Goal: Task Accomplishment & Management: Manage account settings

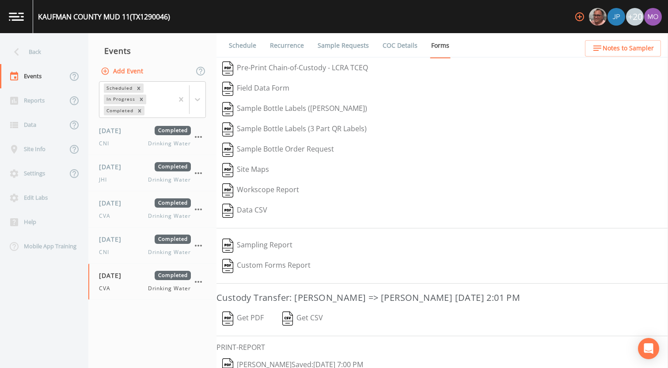
click at [58, 52] on div "Back" at bounding box center [39, 52] width 79 height 24
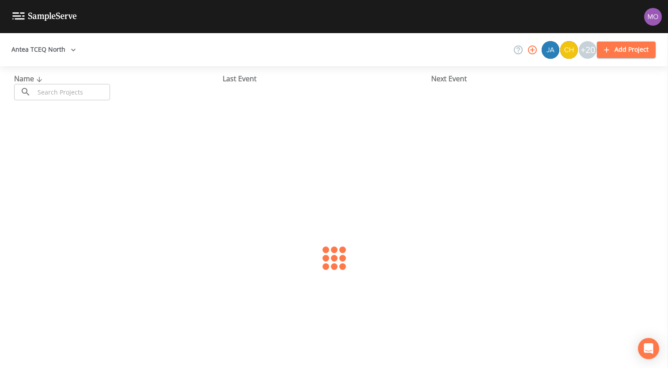
click at [76, 91] on input "text" at bounding box center [72, 92] width 76 height 16
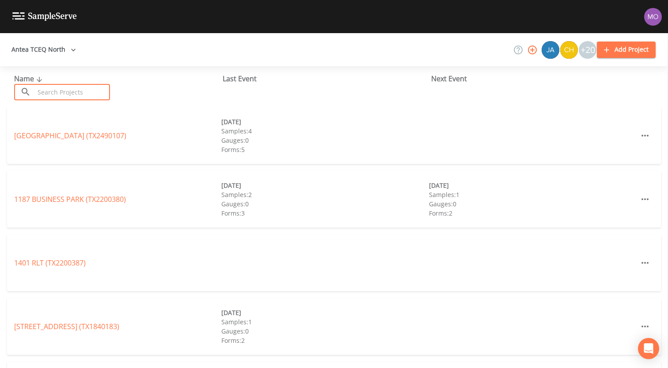
paste input "TX2200378"
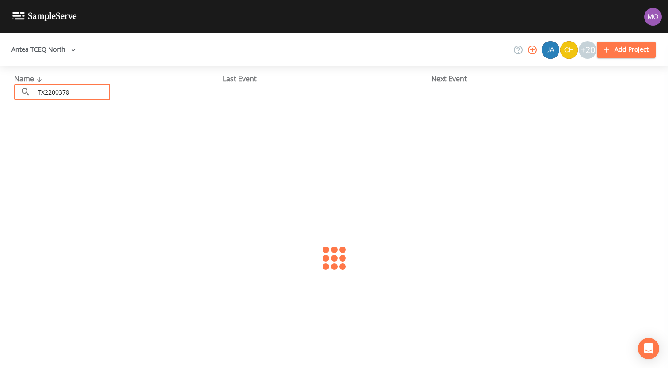
type input "TX2200378"
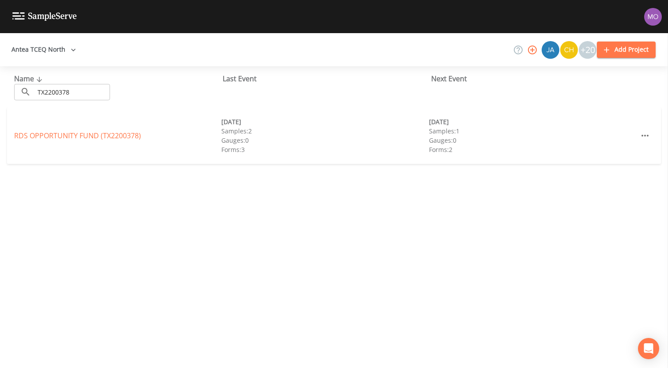
click at [57, 129] on div "RDS OPPORTUNITY FUND (TX2200378) 06/24/2025 Samples: 2 Gauges: 0 Forms: 3 09/18…" at bounding box center [334, 135] width 654 height 57
click at [57, 131] on link "RDS OPPORTUNITY FUND (TX2200378)" at bounding box center [77, 136] width 127 height 10
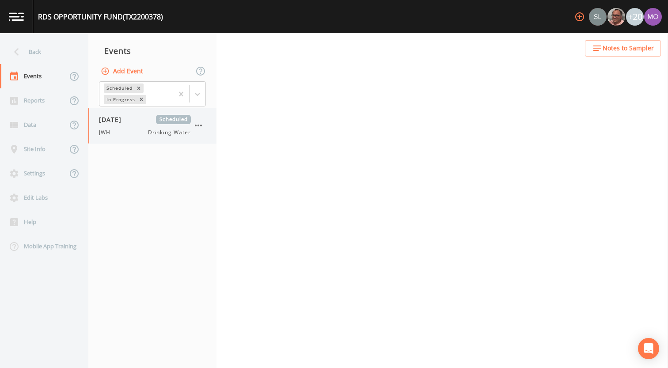
click at [133, 130] on div "JWH Drinking Water" at bounding box center [145, 132] width 92 height 8
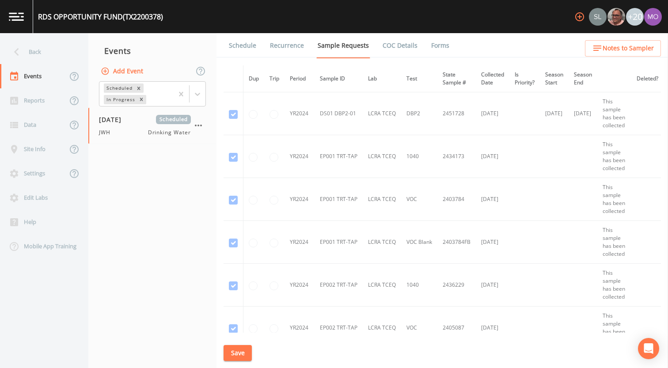
click at [434, 46] on link "Forms" at bounding box center [440, 45] width 21 height 25
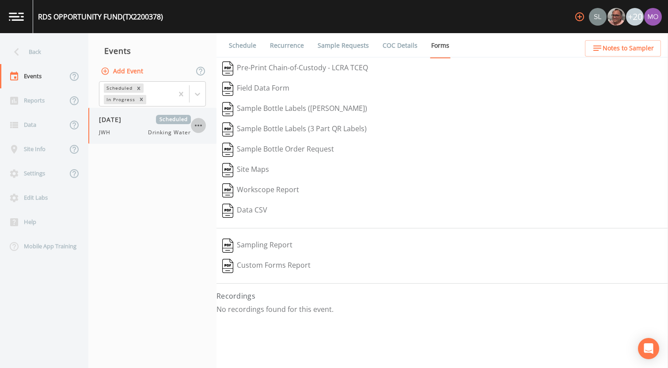
click at [196, 125] on icon "button" at bounding box center [198, 126] width 7 height 2
click at [212, 173] on div at bounding box center [206, 177] width 16 height 9
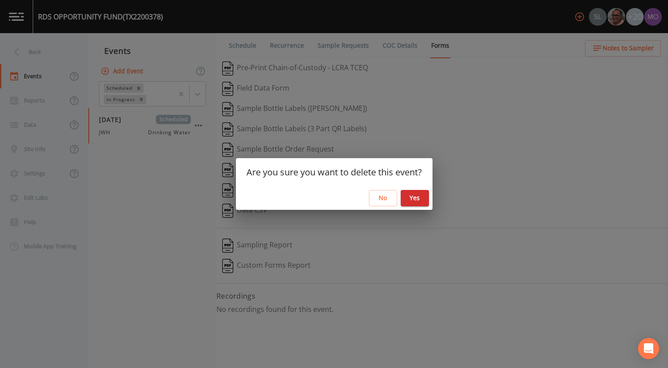
click at [419, 200] on button "Yes" at bounding box center [414, 198] width 28 height 16
